Goal: Navigation & Orientation: Find specific page/section

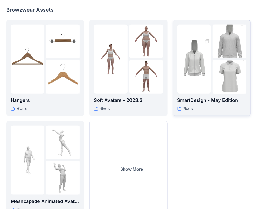
scroll to position [129, 0]
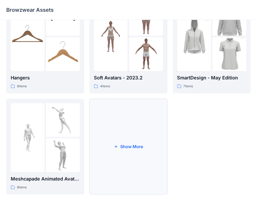
click at [116, 149] on button "Show More" at bounding box center [128, 147] width 78 height 96
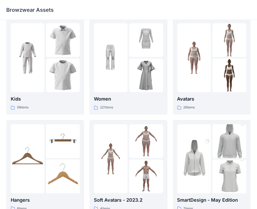
scroll to position [0, 0]
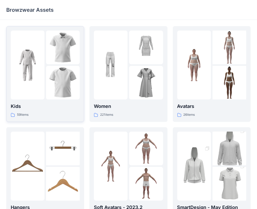
click at [27, 115] on p "59 items" at bounding box center [22, 114] width 11 height 5
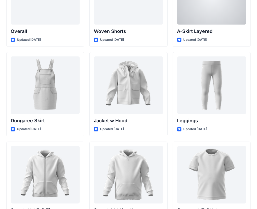
scroll to position [1603, 0]
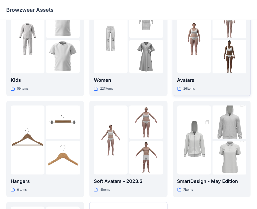
scroll to position [129, 0]
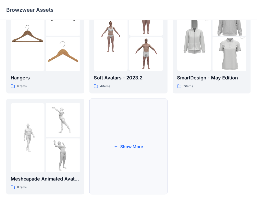
click at [129, 135] on button "Show More" at bounding box center [128, 147] width 78 height 96
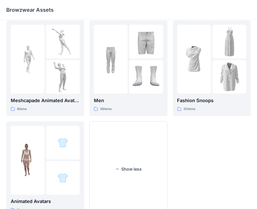
scroll to position [231, 0]
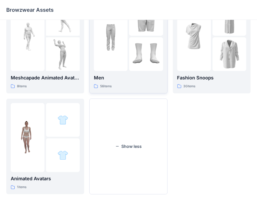
click at [102, 84] on p "56 items" at bounding box center [105, 86] width 11 height 5
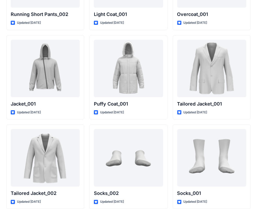
scroll to position [1514, 0]
